Goal: Navigation & Orientation: Find specific page/section

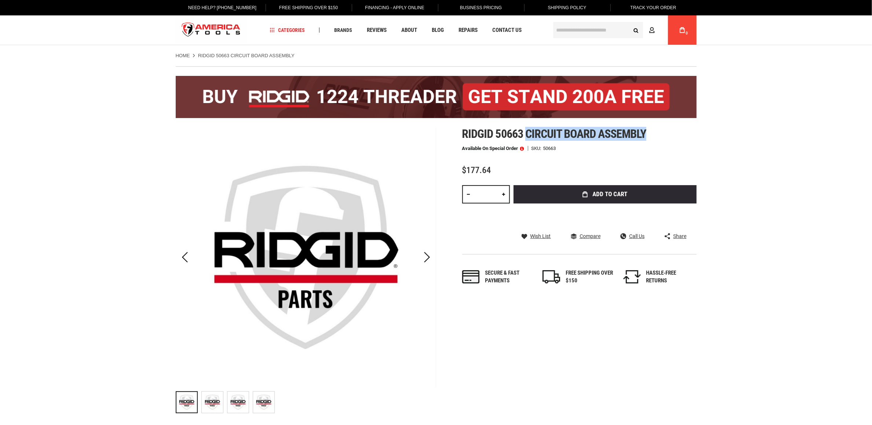
drag, startPoint x: 528, startPoint y: 134, endPoint x: 652, endPoint y: 129, distance: 124.1
click at [652, 129] on h1 "Ridgid 50663 circuit board assembly" at bounding box center [579, 133] width 234 height 13
copy span "circuit board assembly"
